Goal: Transaction & Acquisition: Purchase product/service

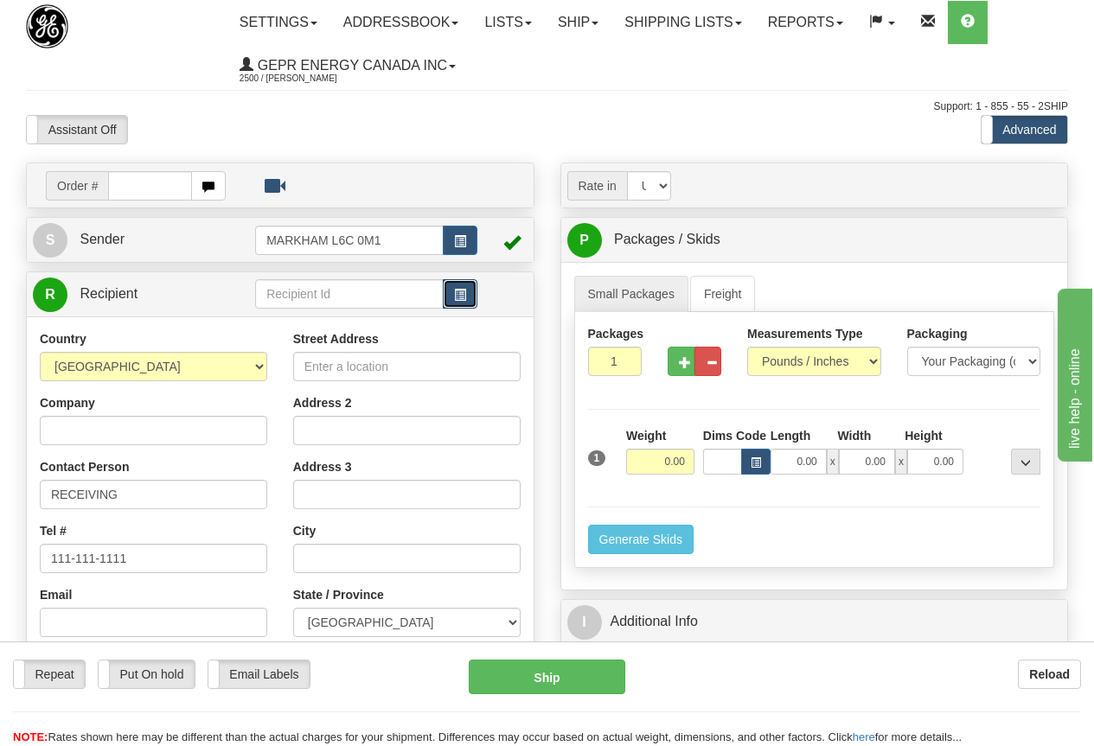
click at [453, 292] on button "button" at bounding box center [460, 293] width 35 height 29
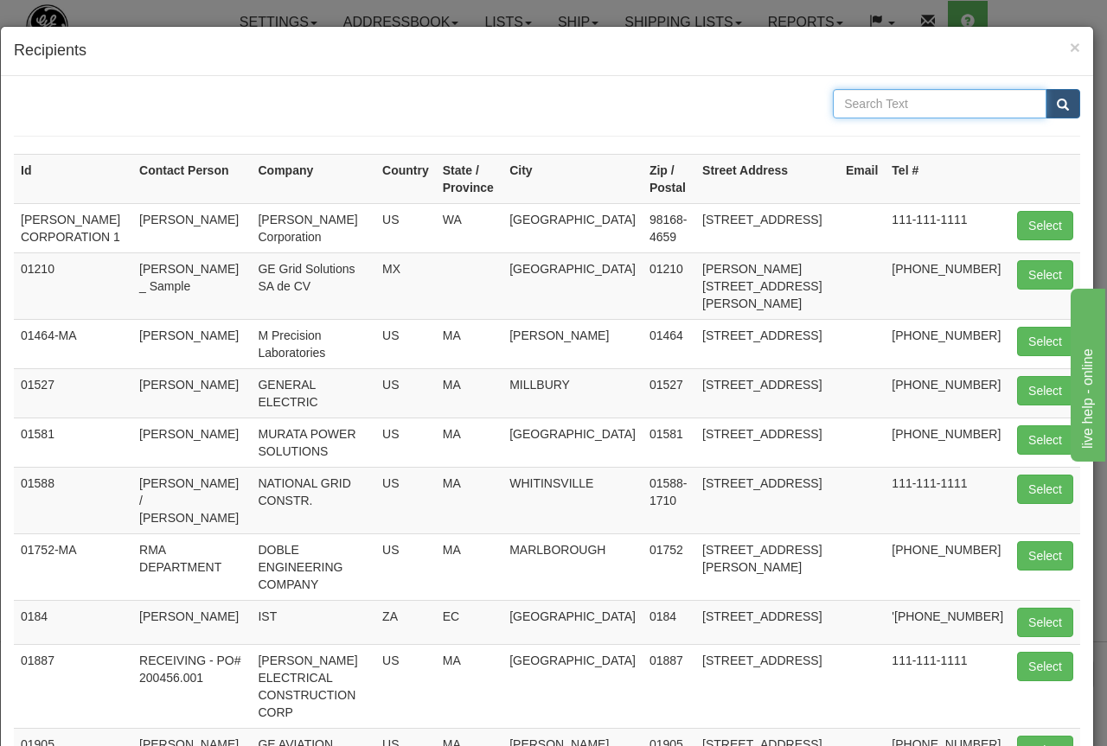
click at [891, 99] on input "text" at bounding box center [940, 103] width 214 height 29
type input "00610"
click at [1057, 100] on span "submit" at bounding box center [1063, 104] width 12 height 11
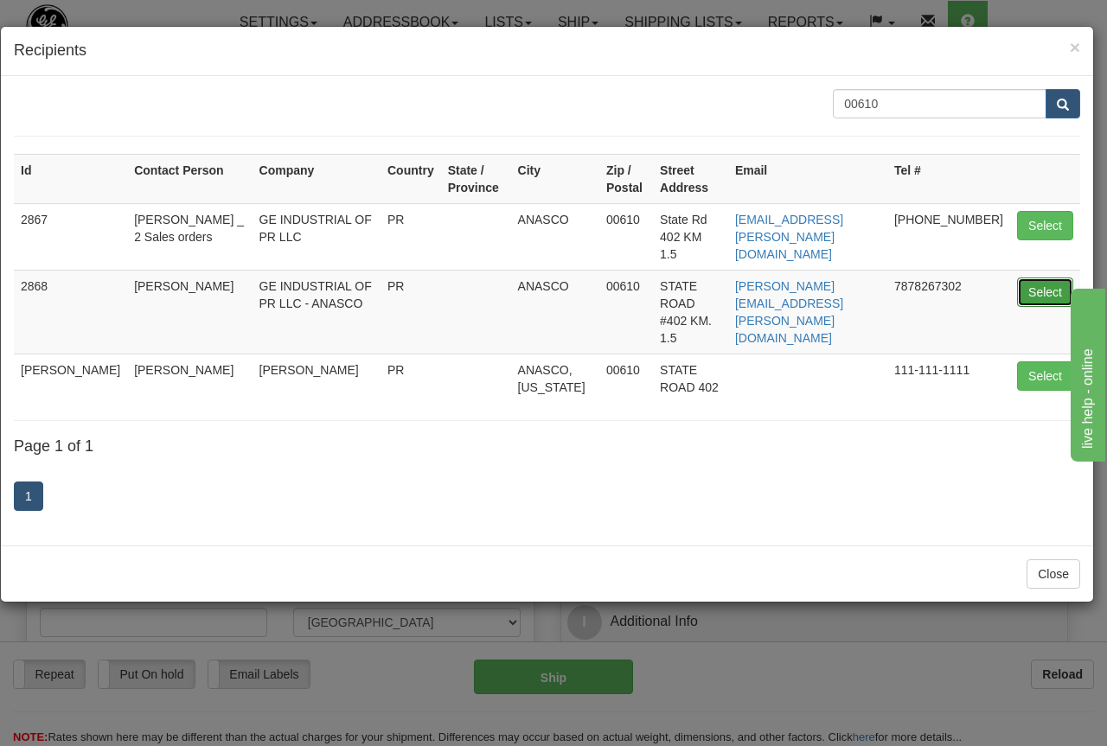
click at [1038, 278] on button "Select" at bounding box center [1045, 292] width 56 height 29
type input "2868"
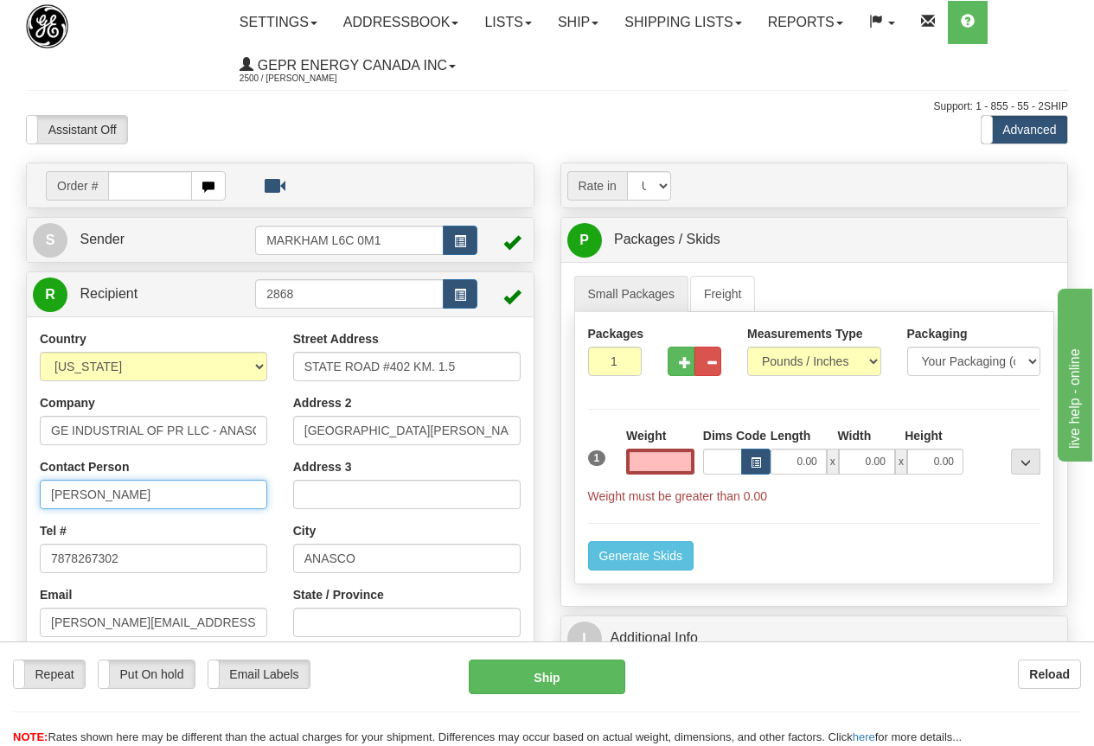
type input "0.00"
drag, startPoint x: 150, startPoint y: 495, endPoint x: 169, endPoint y: 495, distance: 19.0
click at [150, 496] on input "[PERSON_NAME]" at bounding box center [153, 494] width 227 height 29
drag, startPoint x: 171, startPoint y: 495, endPoint x: -55, endPoint y: 466, distance: 228.3
click at [0, 466] on html "Training Course Close Toggle navigation Settings Shipping Preferences New Sende…" at bounding box center [547, 373] width 1094 height 746
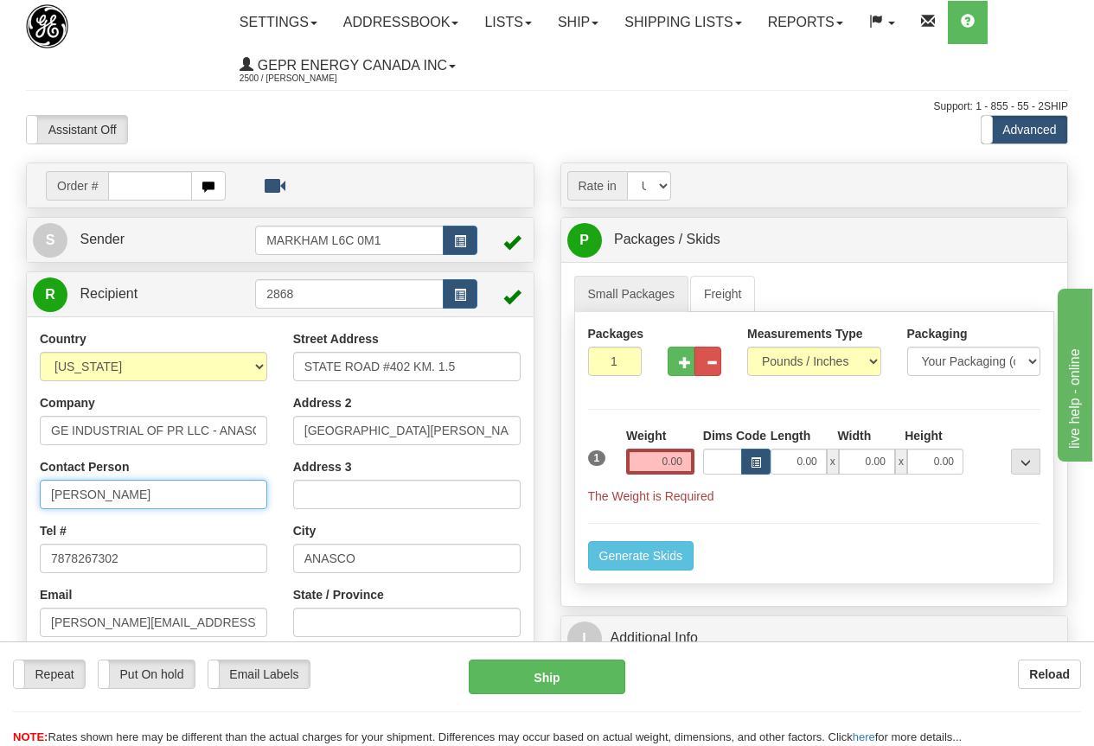
type input "[PERSON_NAME]"
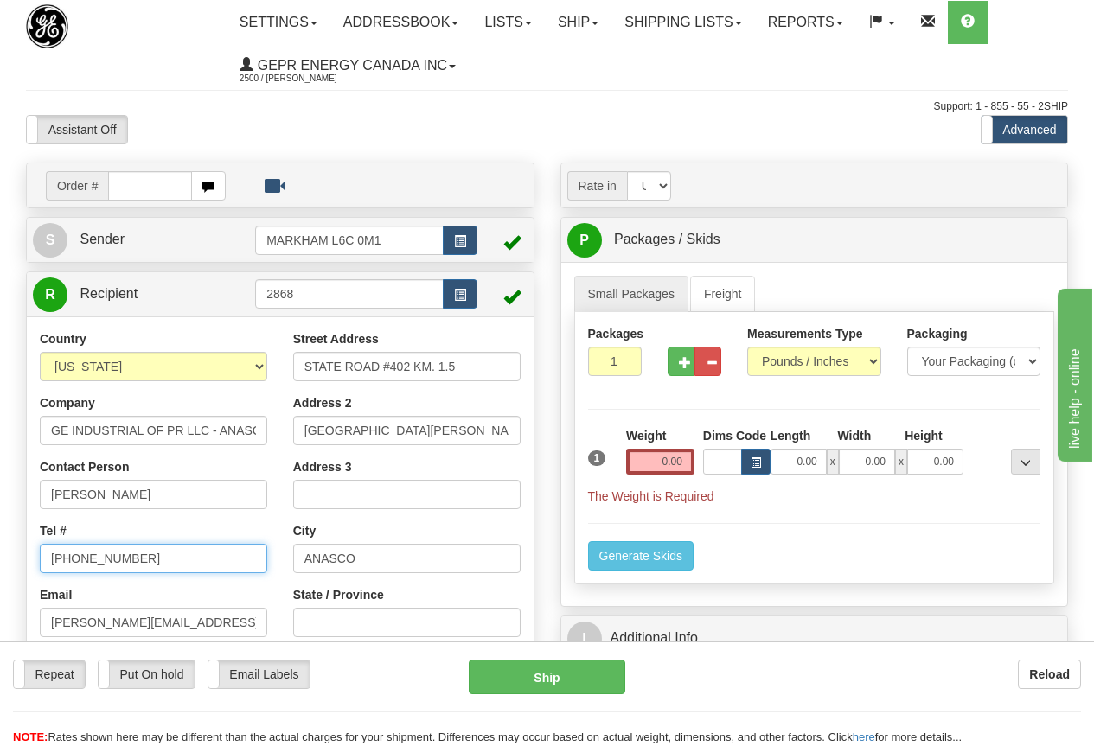
type input "[PHONE_NUMBER]"
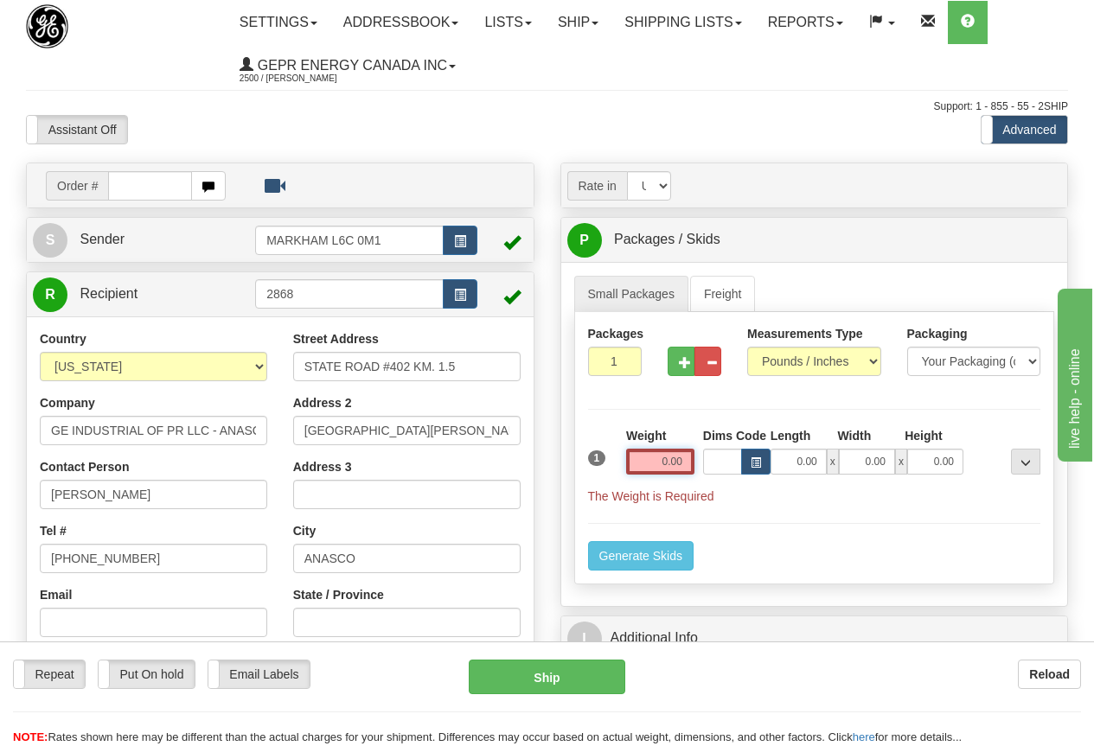
click at [639, 457] on input "0.00" at bounding box center [660, 462] width 68 height 26
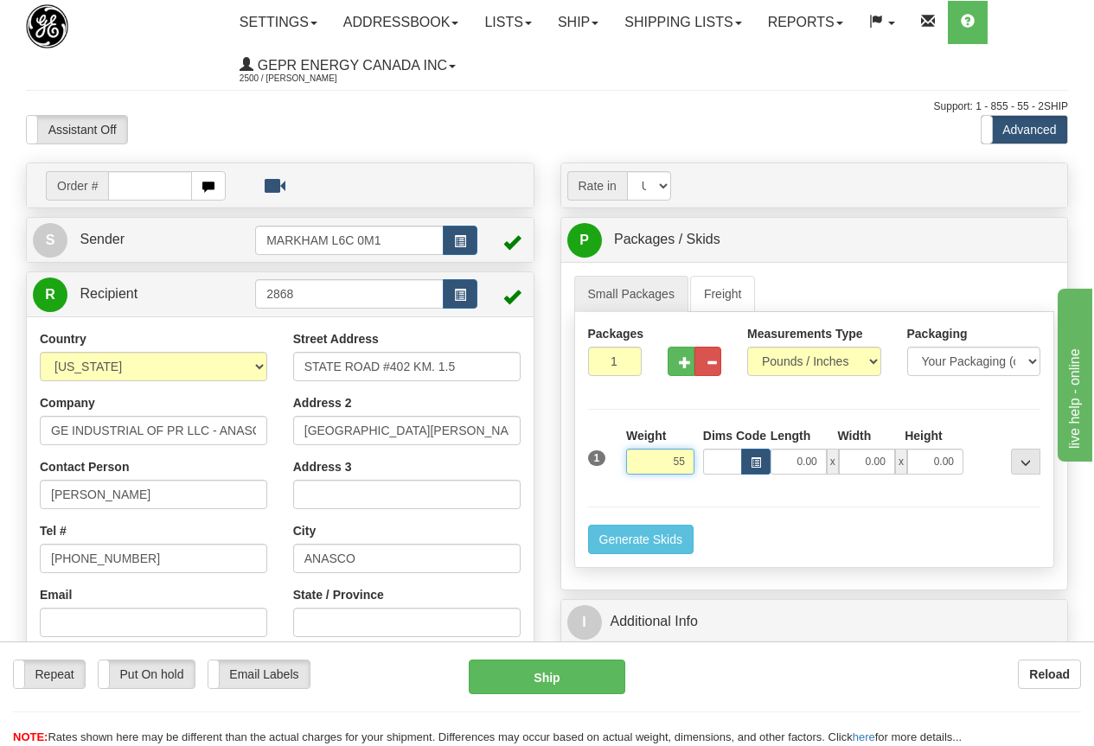
type input "5"
type input "50.00"
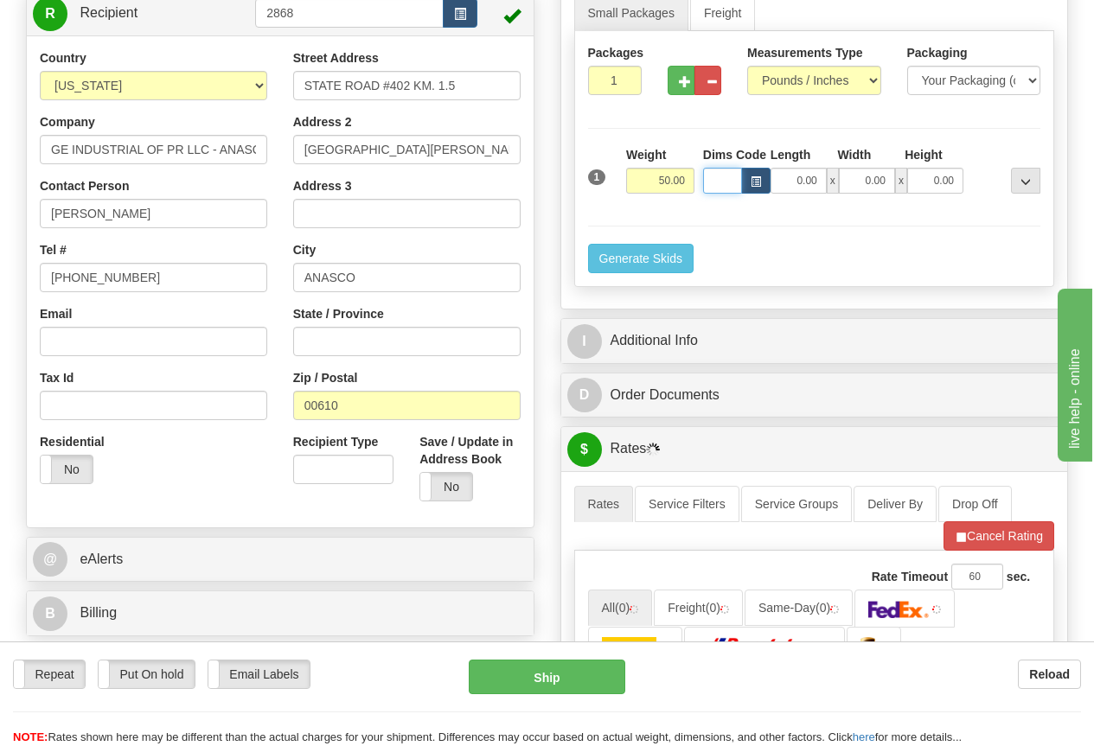
scroll to position [346, 0]
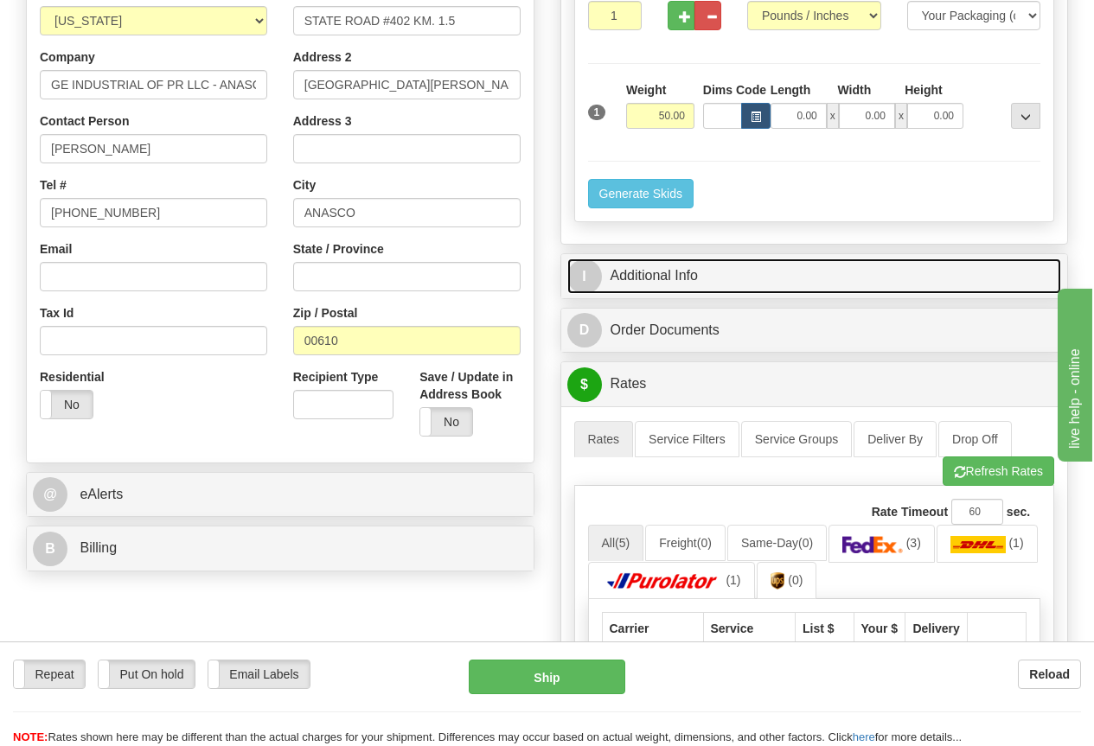
click at [694, 280] on link "I Additional Info" at bounding box center [814, 276] width 495 height 35
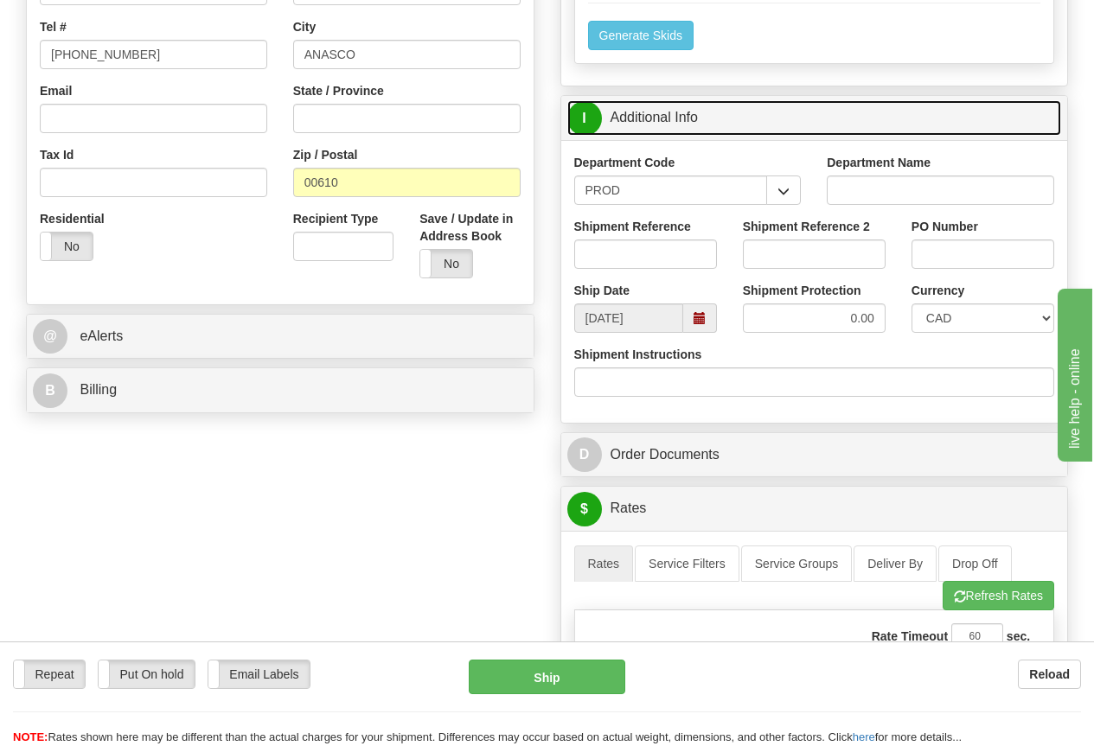
scroll to position [519, 0]
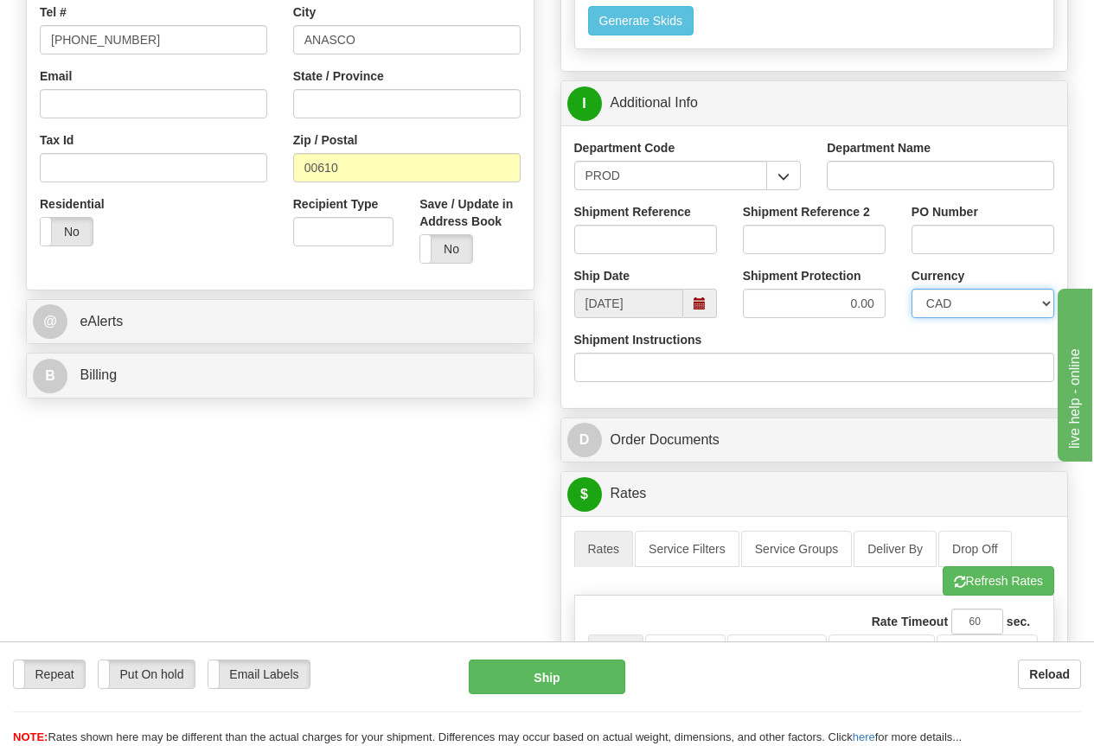
click at [948, 304] on select "CAD USD EUR ZAR [PERSON_NAME] ARN AUD AUS AWG BBD BFR BGN BHD BMD BND BRC BRL C…" at bounding box center [982, 303] width 143 height 29
select select "1"
click at [911, 289] on select "CAD USD EUR ZAR [PERSON_NAME] ARN AUD AUS AWG BBD BFR BGN BHD BMD BND BRC BRL C…" at bounding box center [982, 303] width 143 height 29
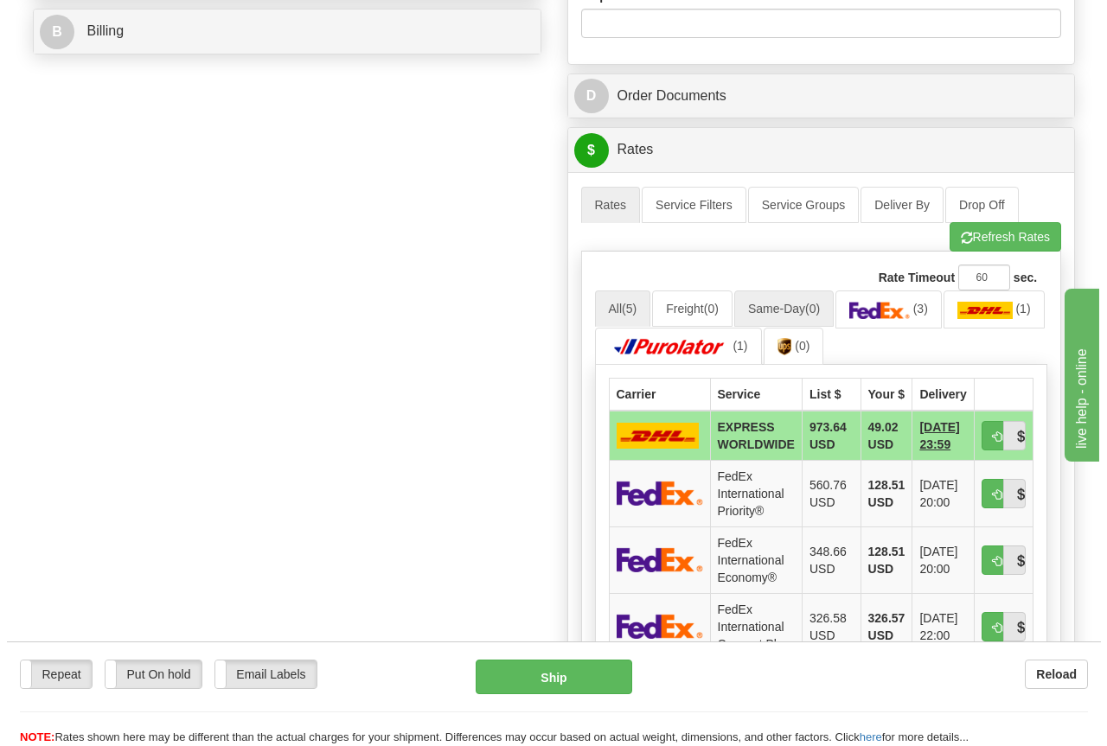
scroll to position [865, 0]
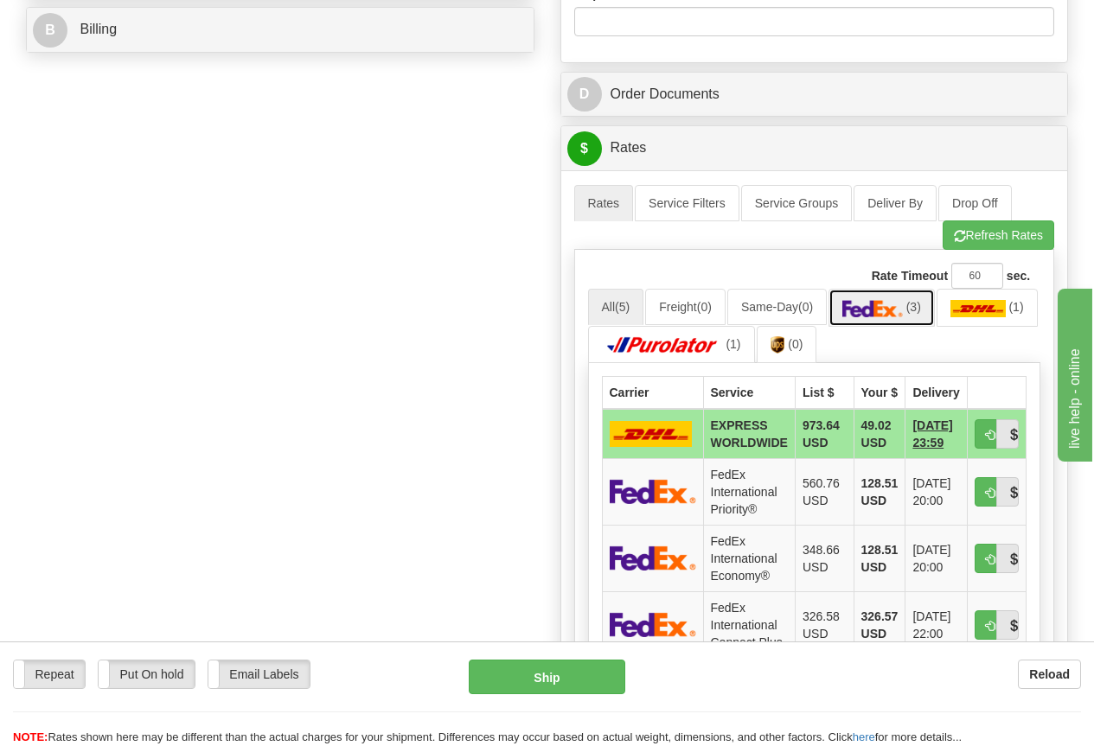
click at [901, 305] on img at bounding box center [872, 308] width 61 height 17
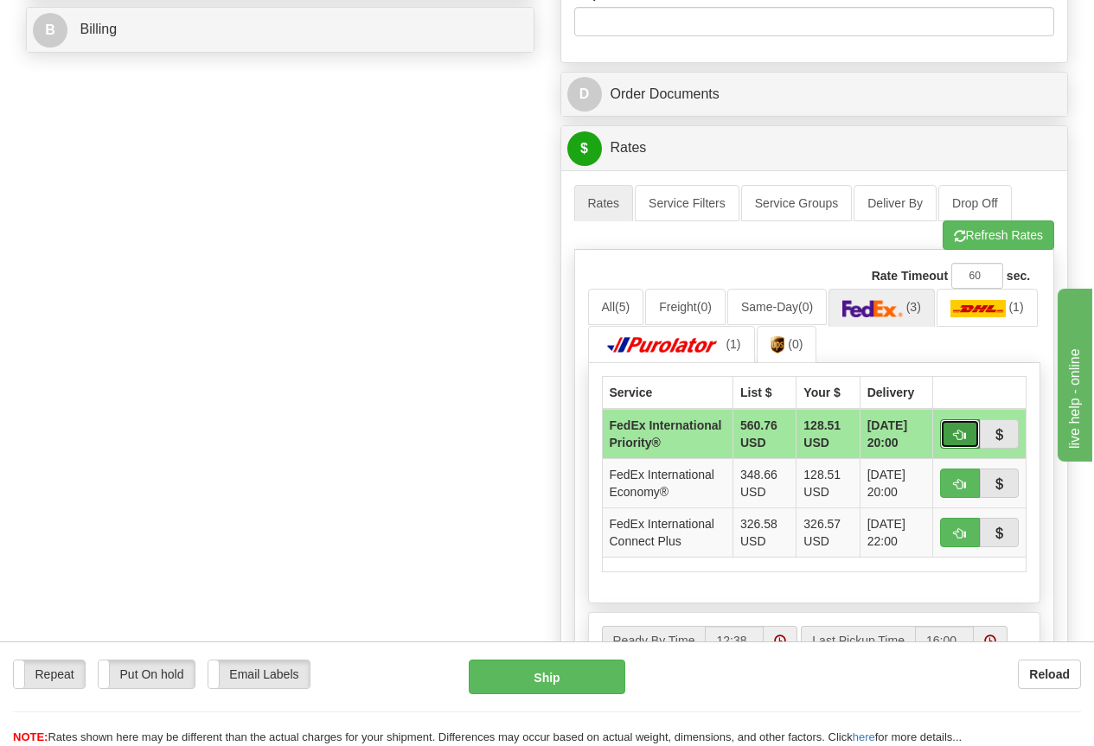
click at [960, 440] on span "button" at bounding box center [960, 435] width 12 height 11
type input "01"
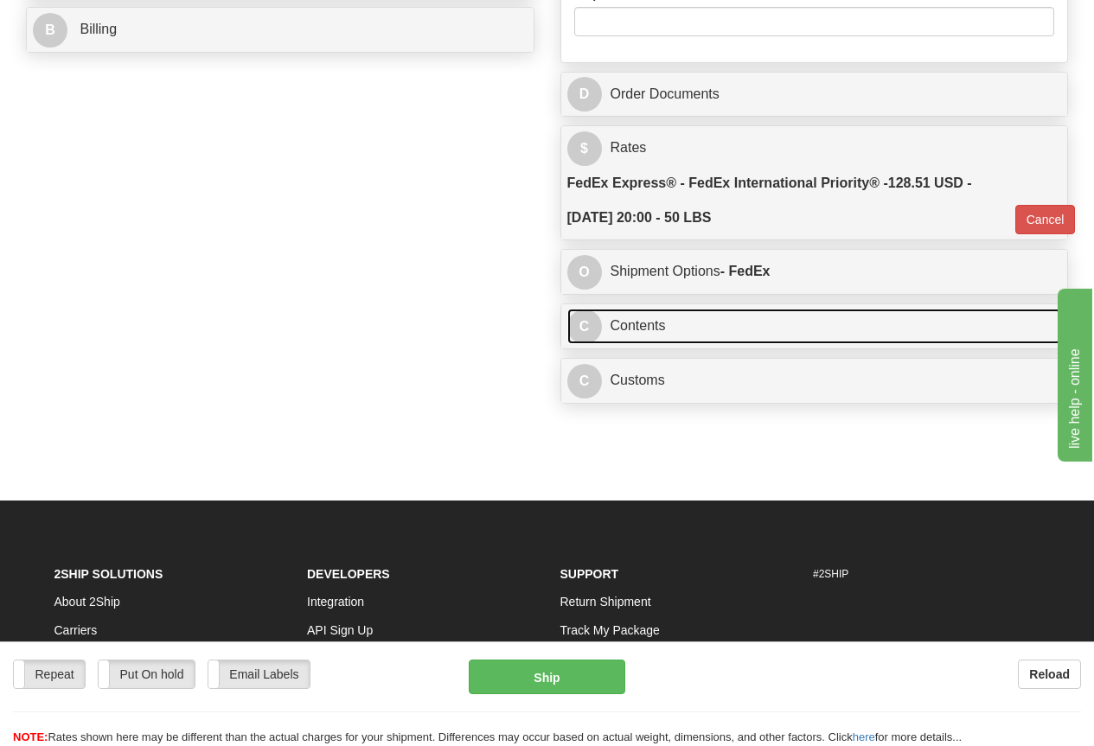
click at [649, 320] on link "C Contents" at bounding box center [814, 326] width 495 height 35
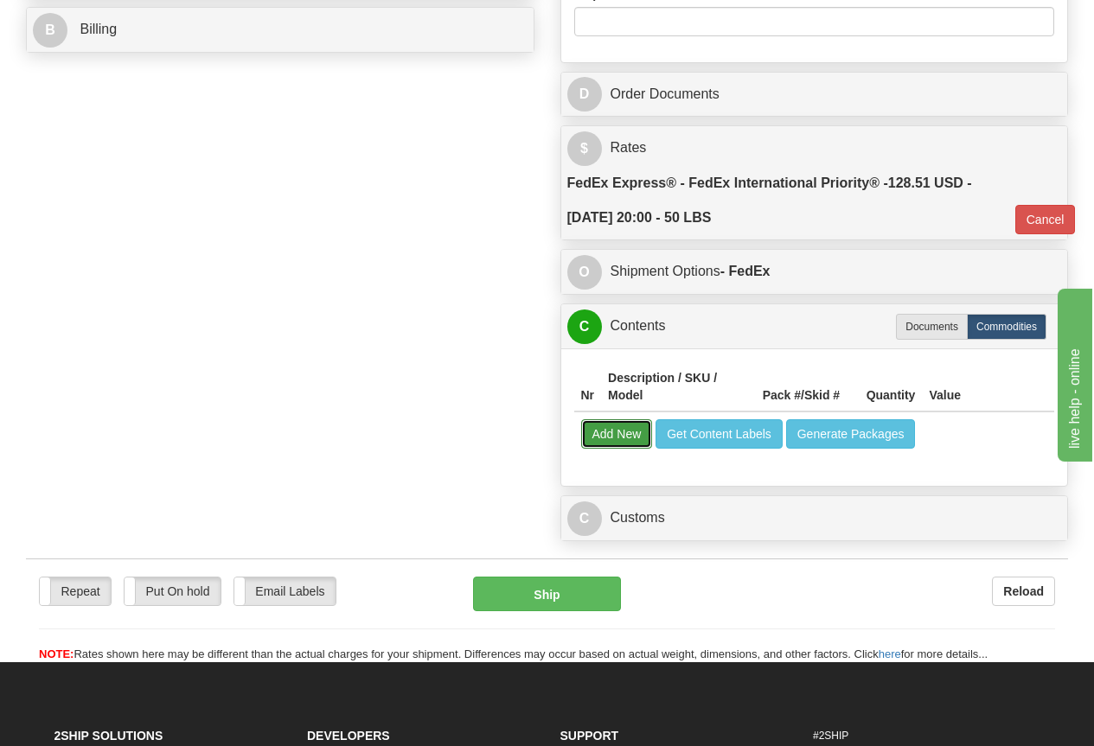
click at [617, 435] on button "Add New" at bounding box center [617, 433] width 72 height 29
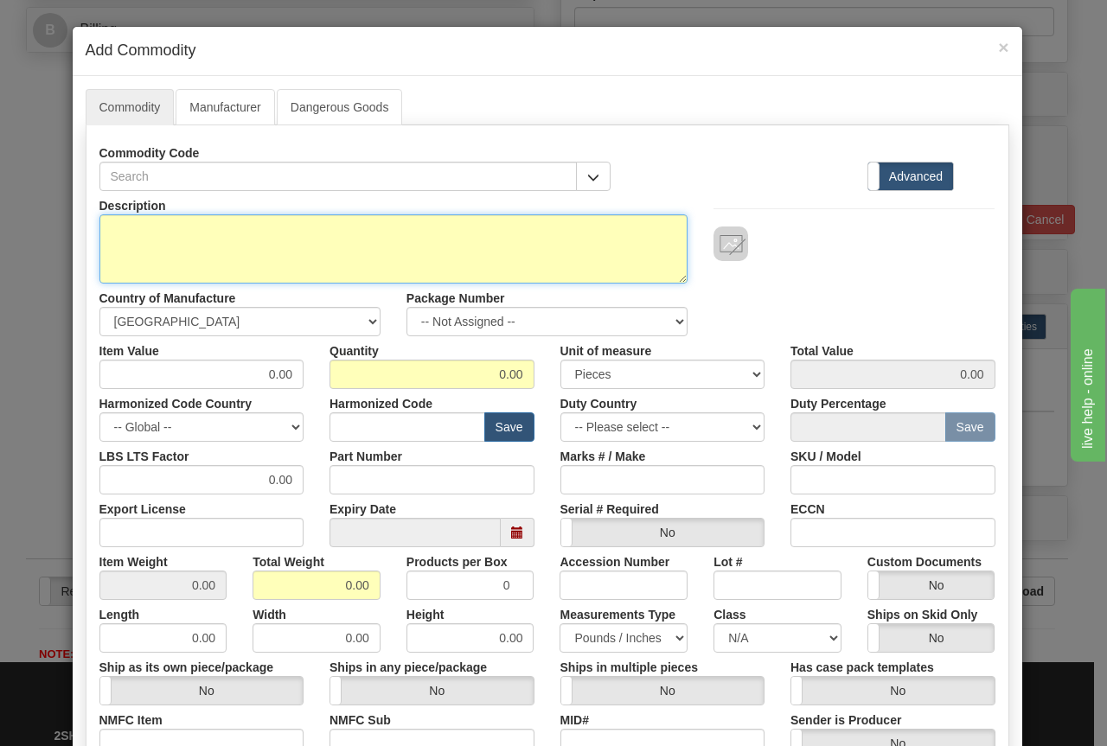
click at [141, 233] on textarea "Description" at bounding box center [393, 248] width 589 height 69
type textarea "UR SAMPLE CARDBOARD BOXES - SAMPLES ONLY, NO COMMERCIAL VALUE."
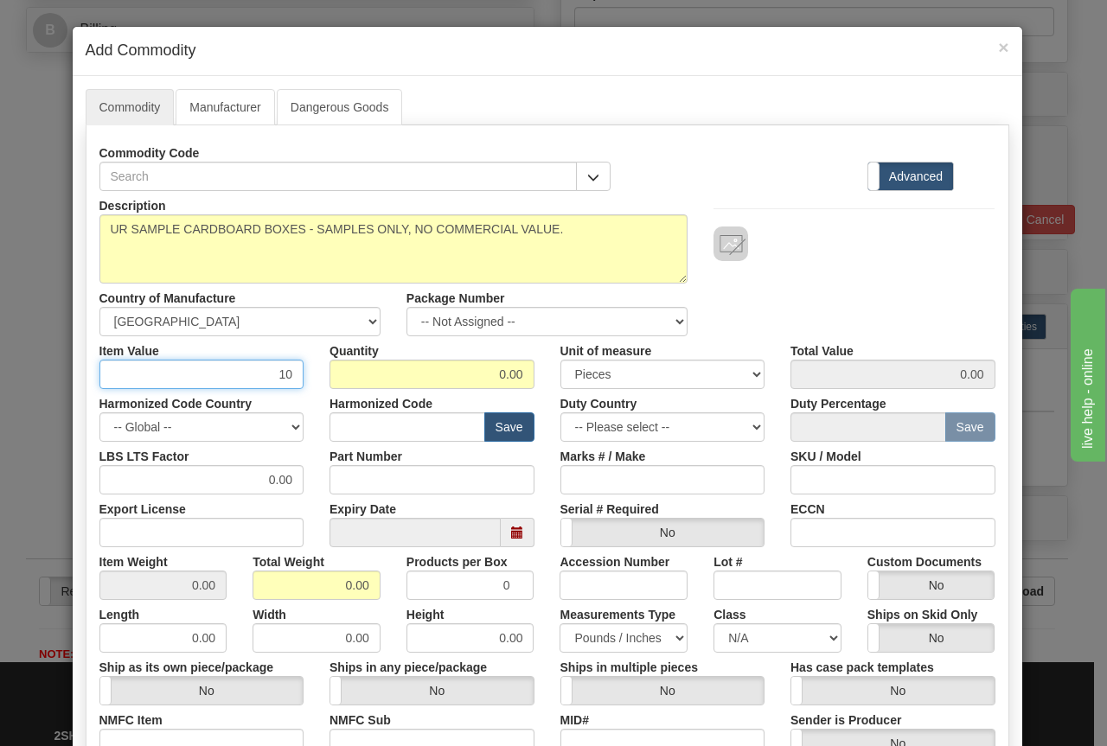
type input "10"
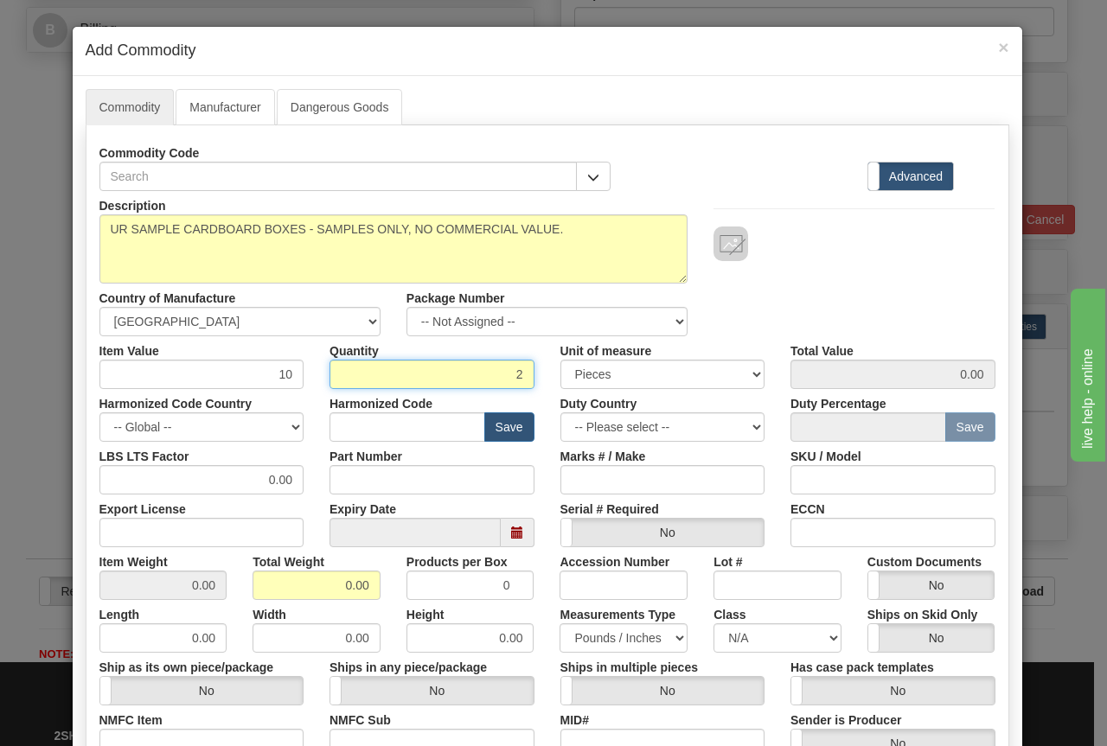
type input "2"
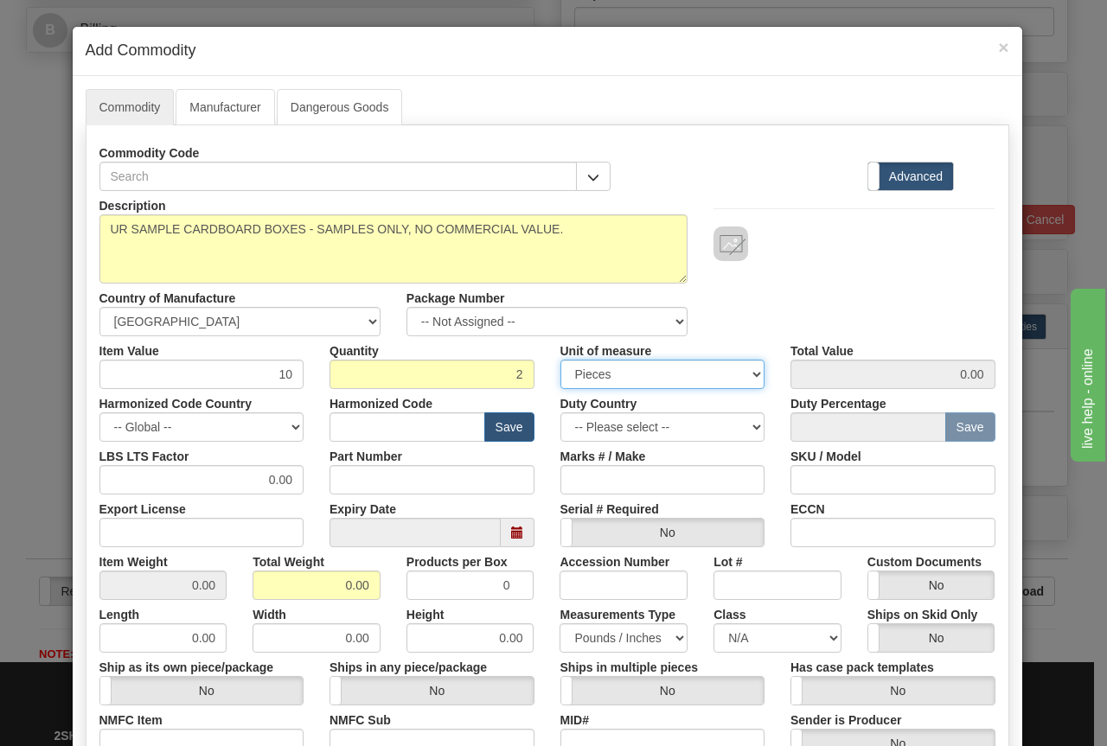
type input "20.00"
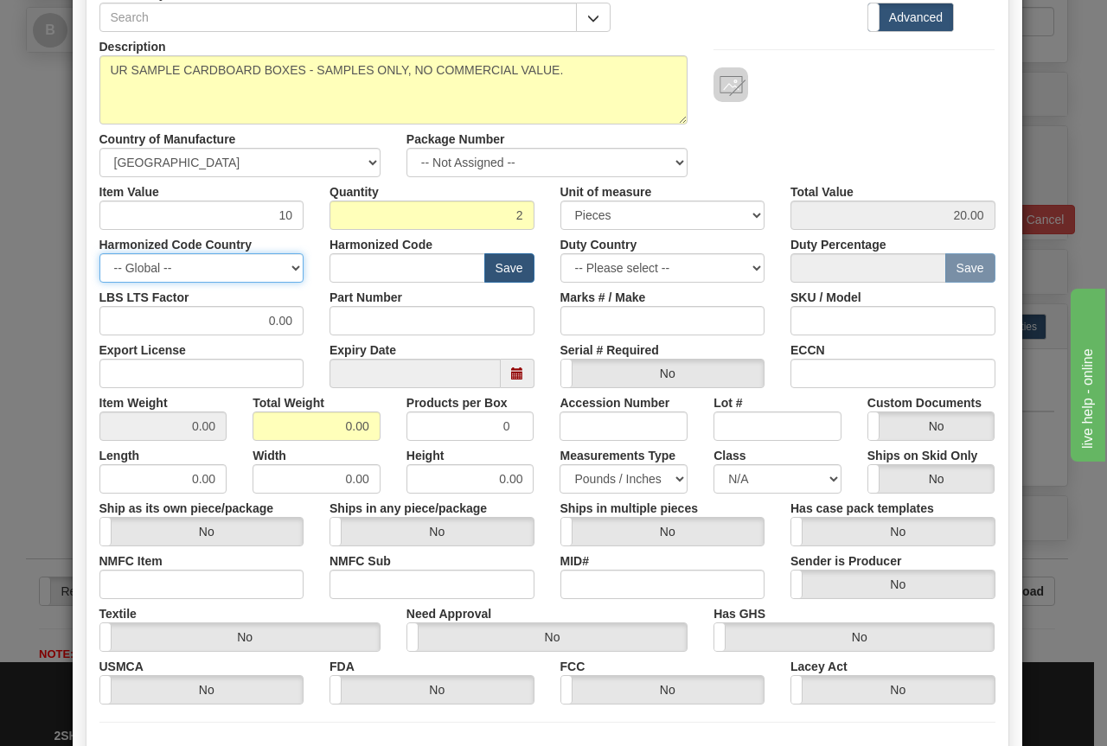
scroll to position [173, 0]
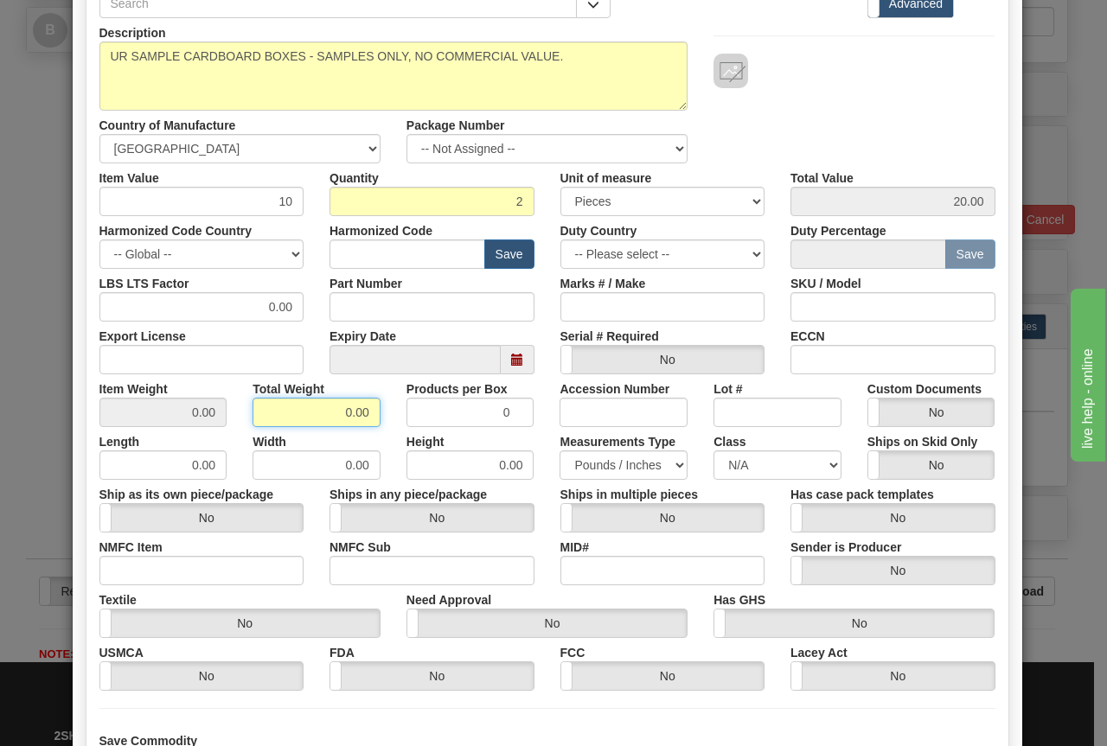
click at [314, 413] on input "0.00" at bounding box center [316, 412] width 128 height 29
drag, startPoint x: 314, startPoint y: 413, endPoint x: 306, endPoint y: 396, distance: 19.0
click at [314, 412] on input "0.00" at bounding box center [316, 412] width 128 height 29
type input "50"
type input "25.0000"
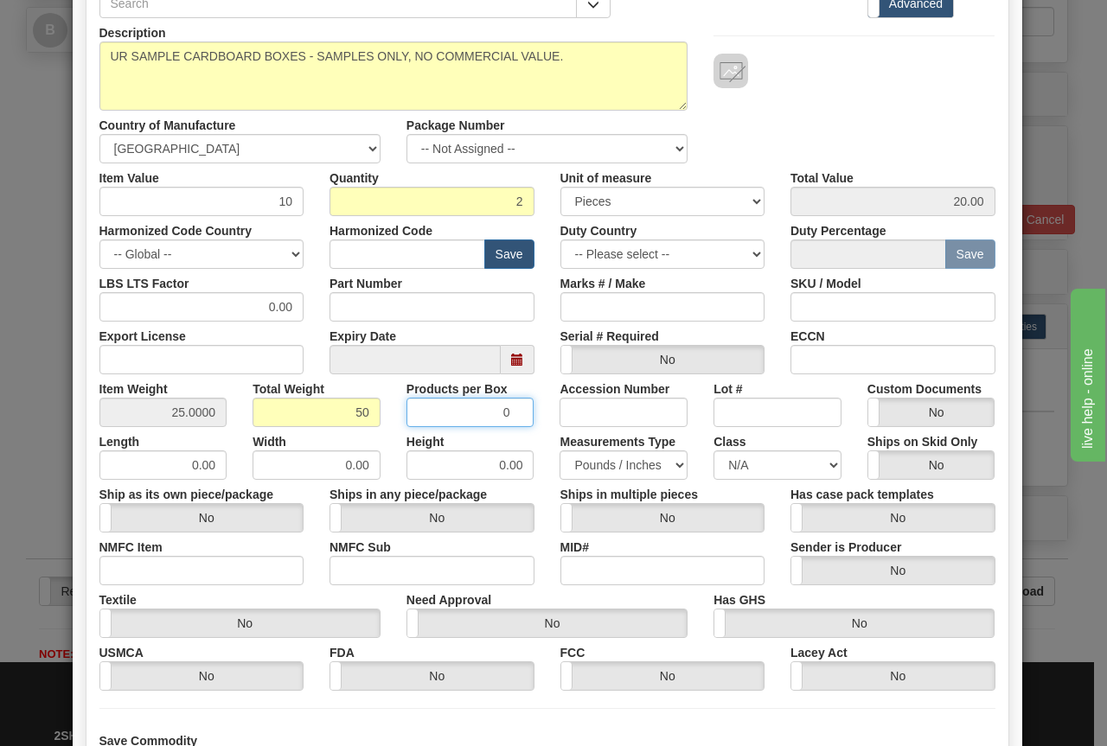
scroll to position [324, 0]
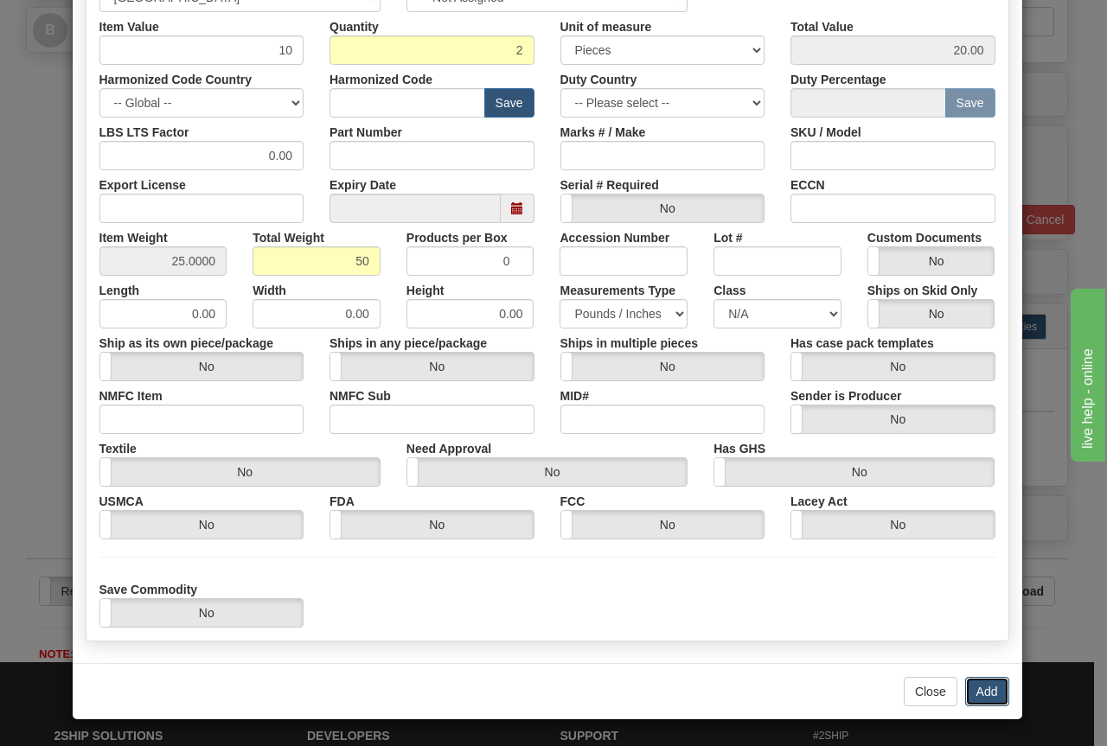
click at [983, 694] on button "Add" at bounding box center [987, 691] width 44 height 29
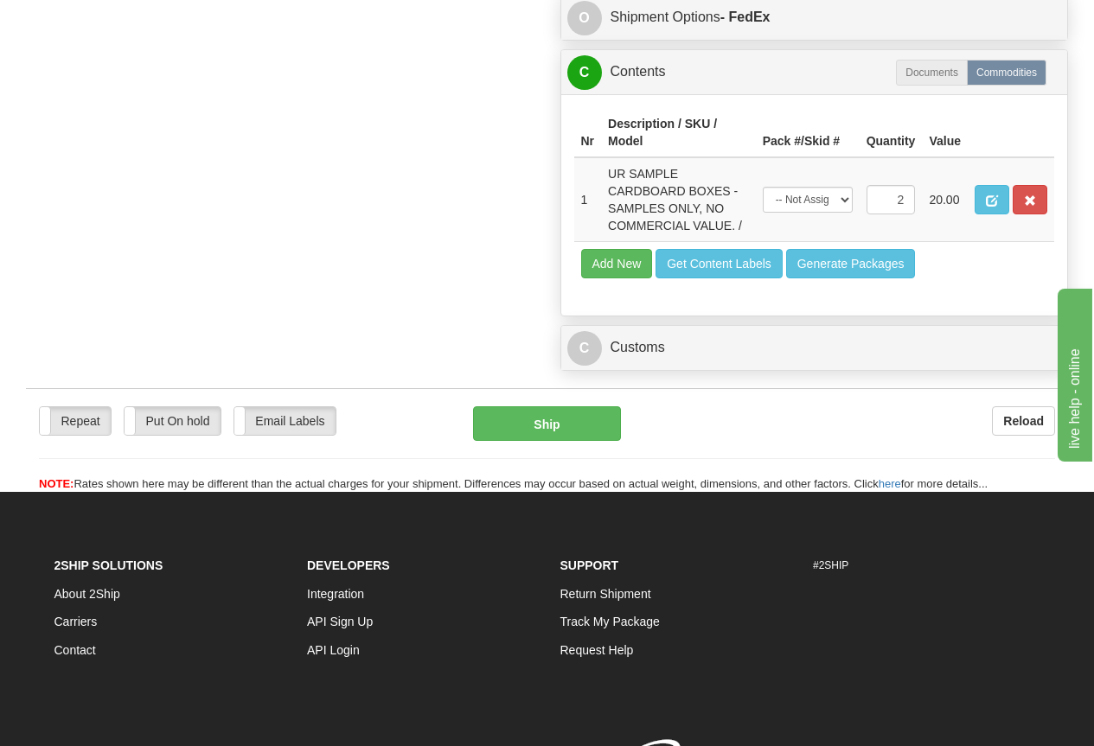
scroll to position [1124, 0]
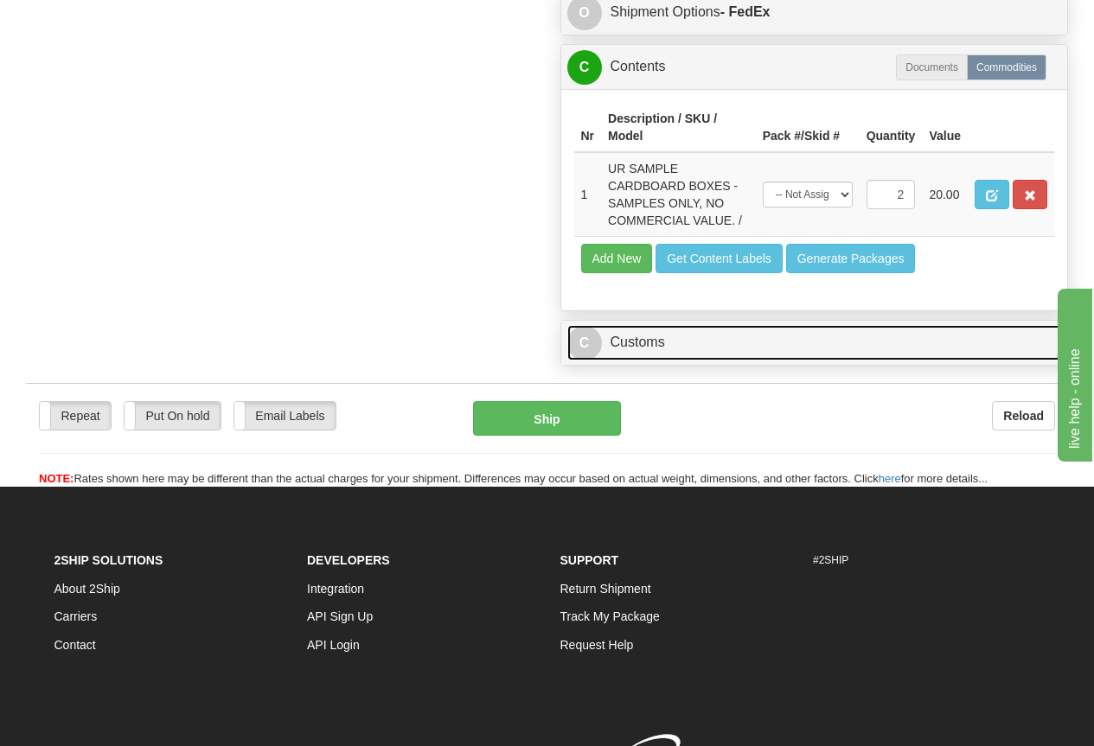
click at [646, 343] on link "C Customs" at bounding box center [814, 342] width 495 height 35
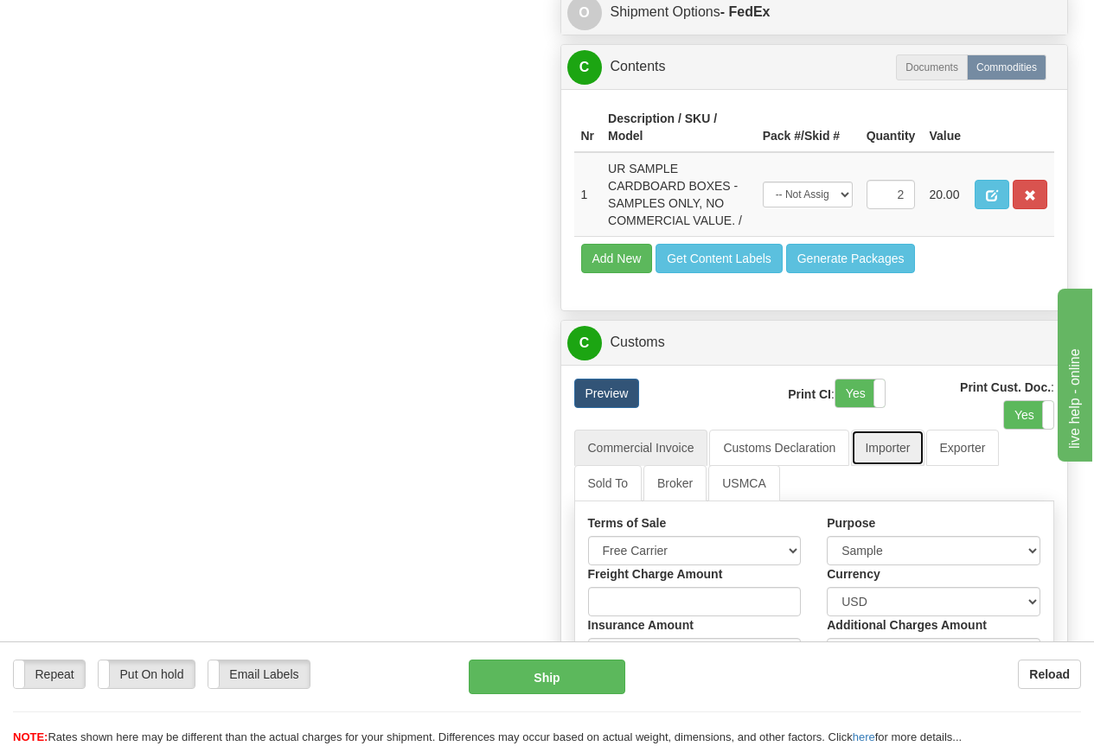
click at [892, 446] on link "Importer" at bounding box center [887, 448] width 73 height 36
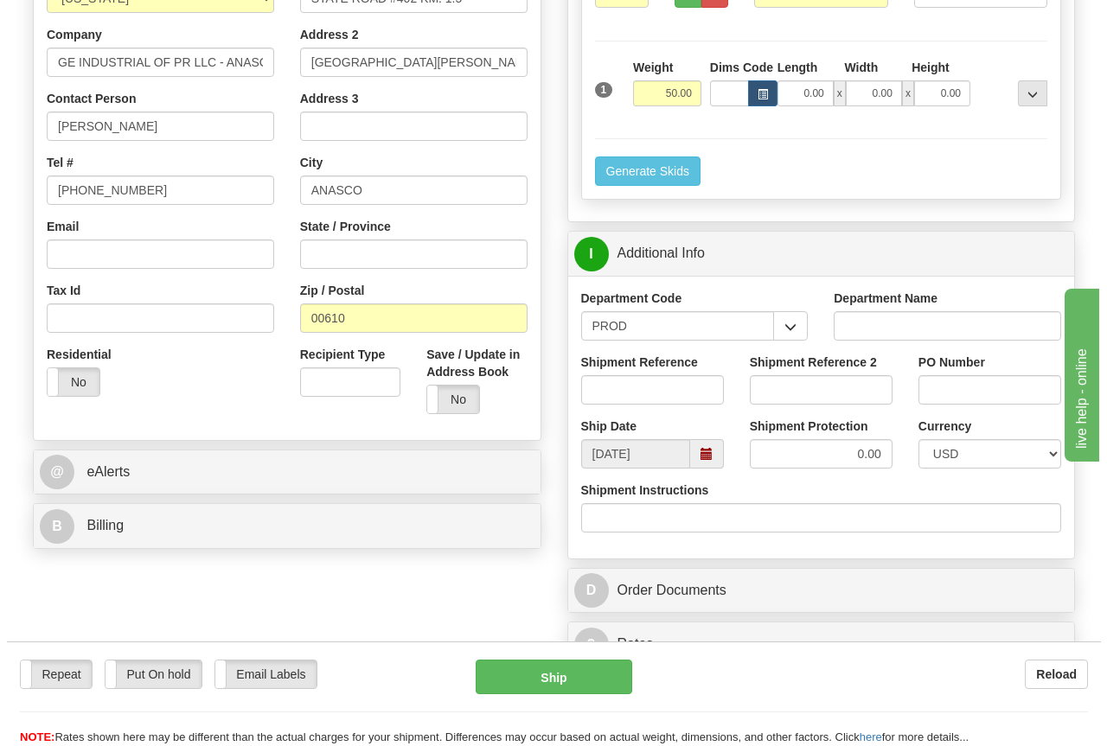
scroll to position [432, 0]
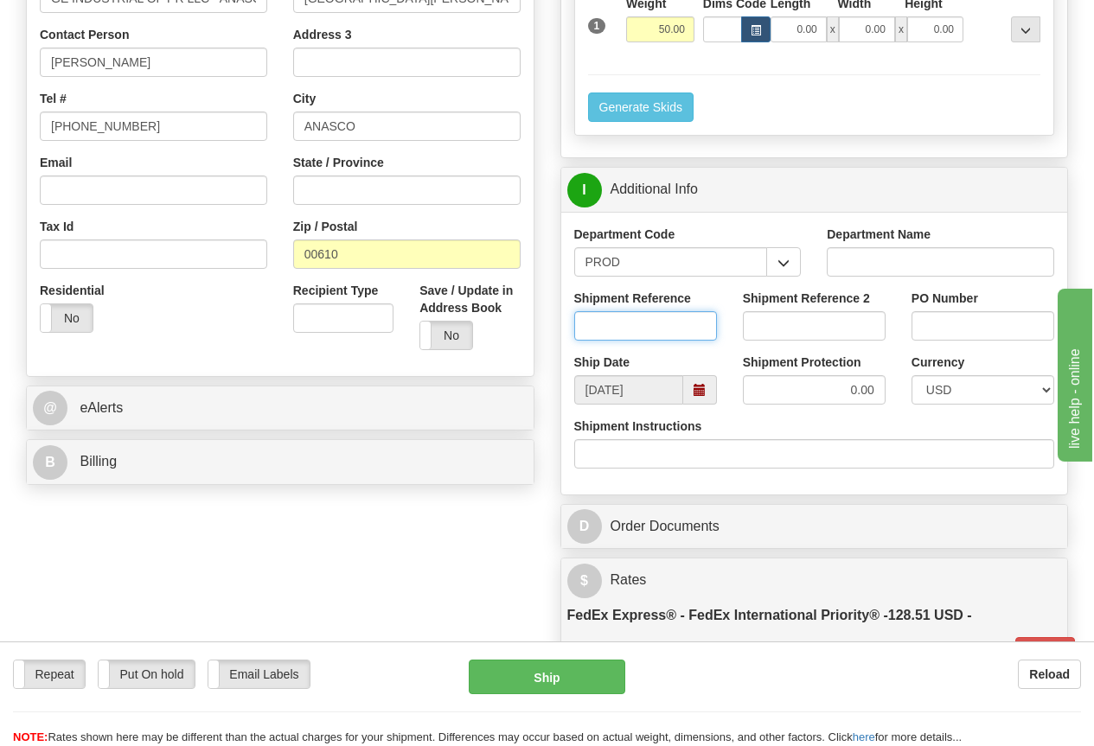
click at [619, 327] on input "Shipment Reference" at bounding box center [645, 325] width 143 height 29
type input "[PERSON_NAME]"
click at [535, 678] on button "Ship" at bounding box center [547, 677] width 157 height 35
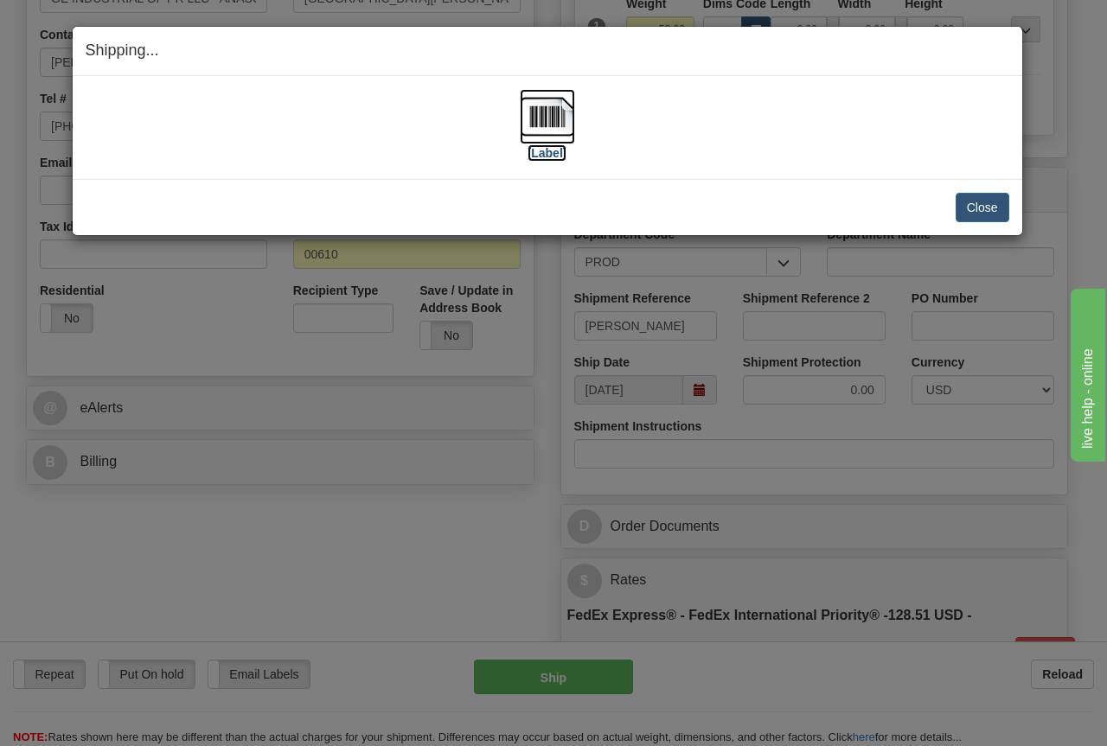
click at [560, 119] on img at bounding box center [547, 116] width 55 height 55
